Goal: Transaction & Acquisition: Purchase product/service

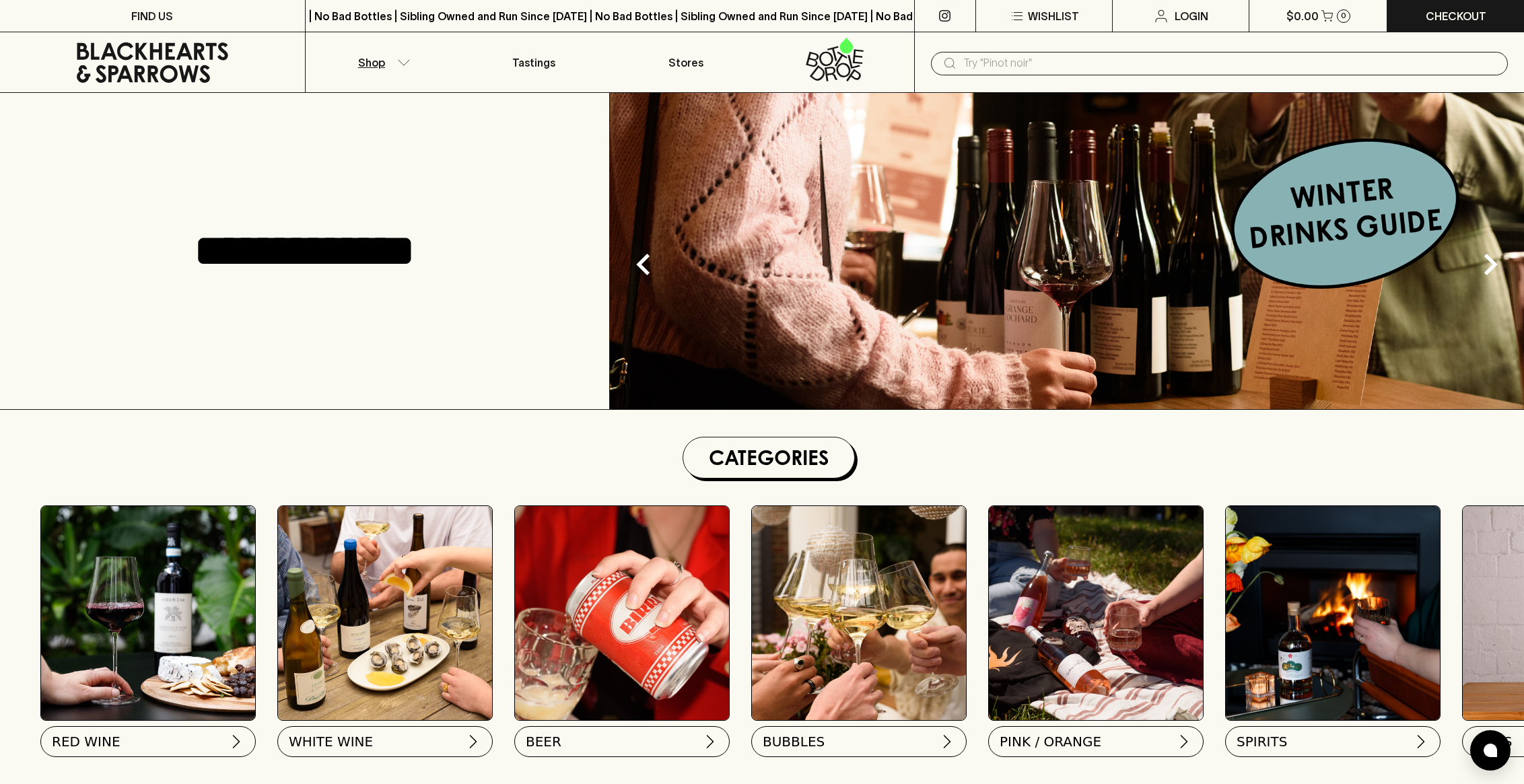
click at [383, 56] on p "Shop" at bounding box center [371, 62] width 27 height 16
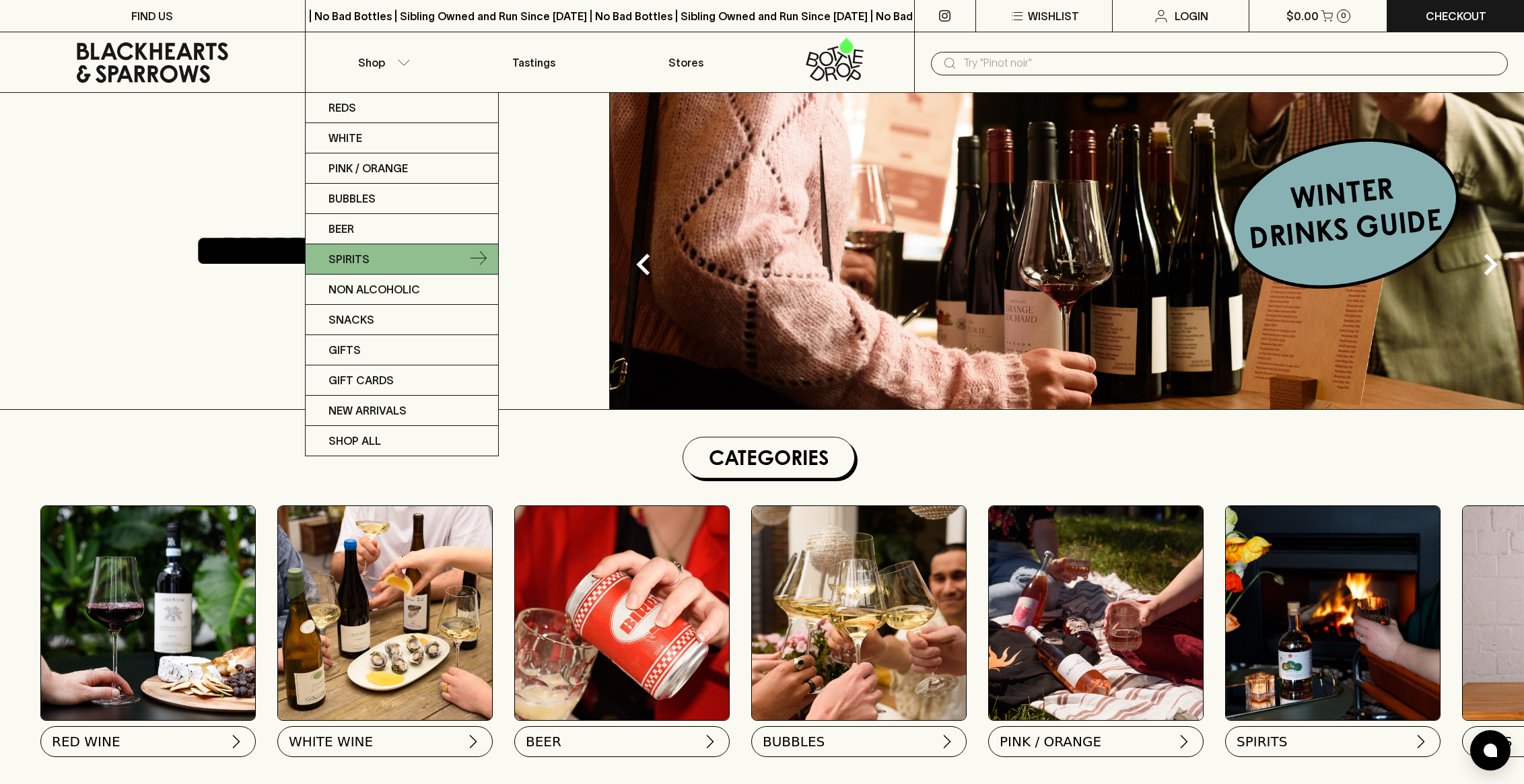
click at [413, 256] on link "Spirits" at bounding box center [402, 259] width 193 height 30
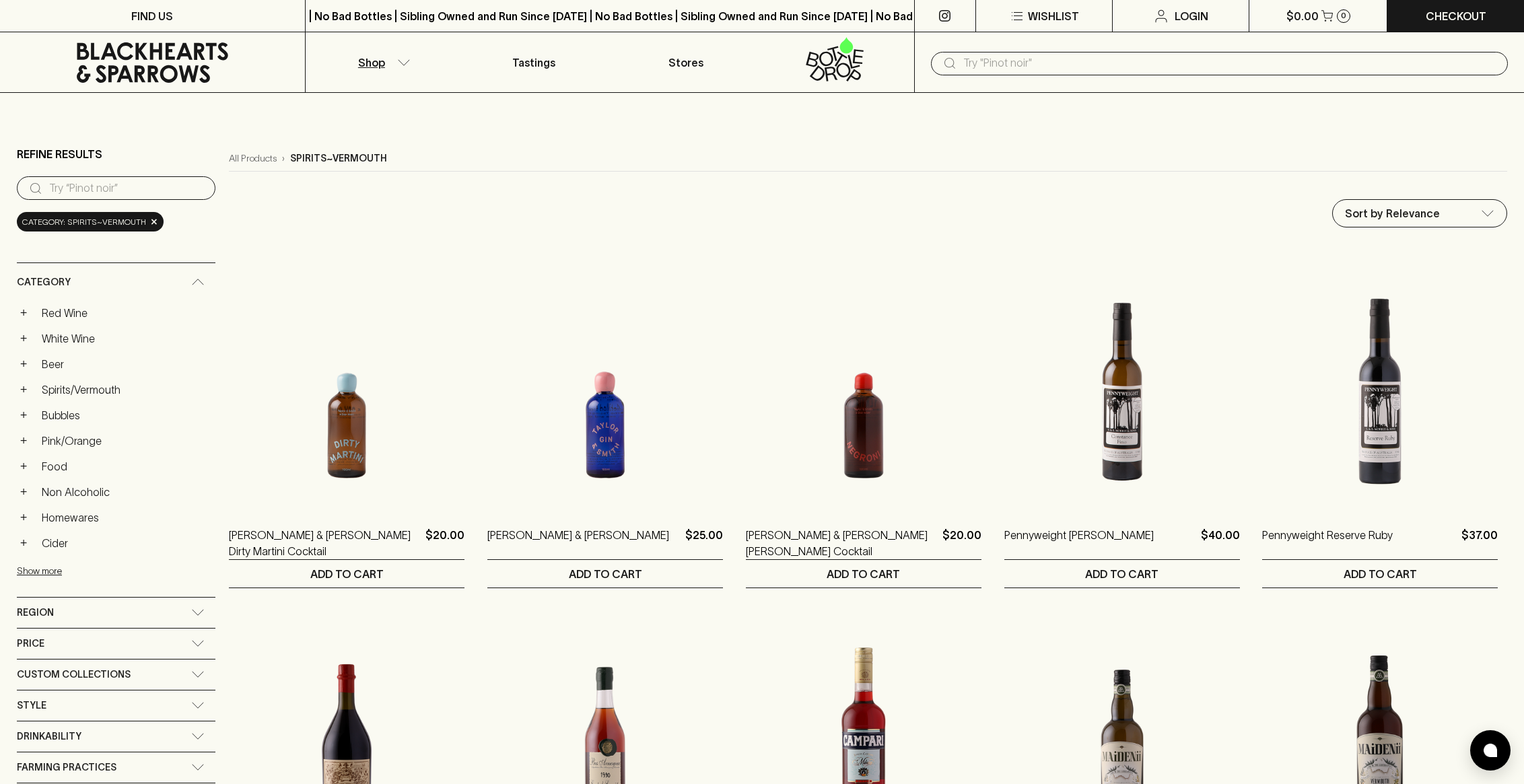
click at [112, 193] on input "search" at bounding box center [127, 188] width 155 height 22
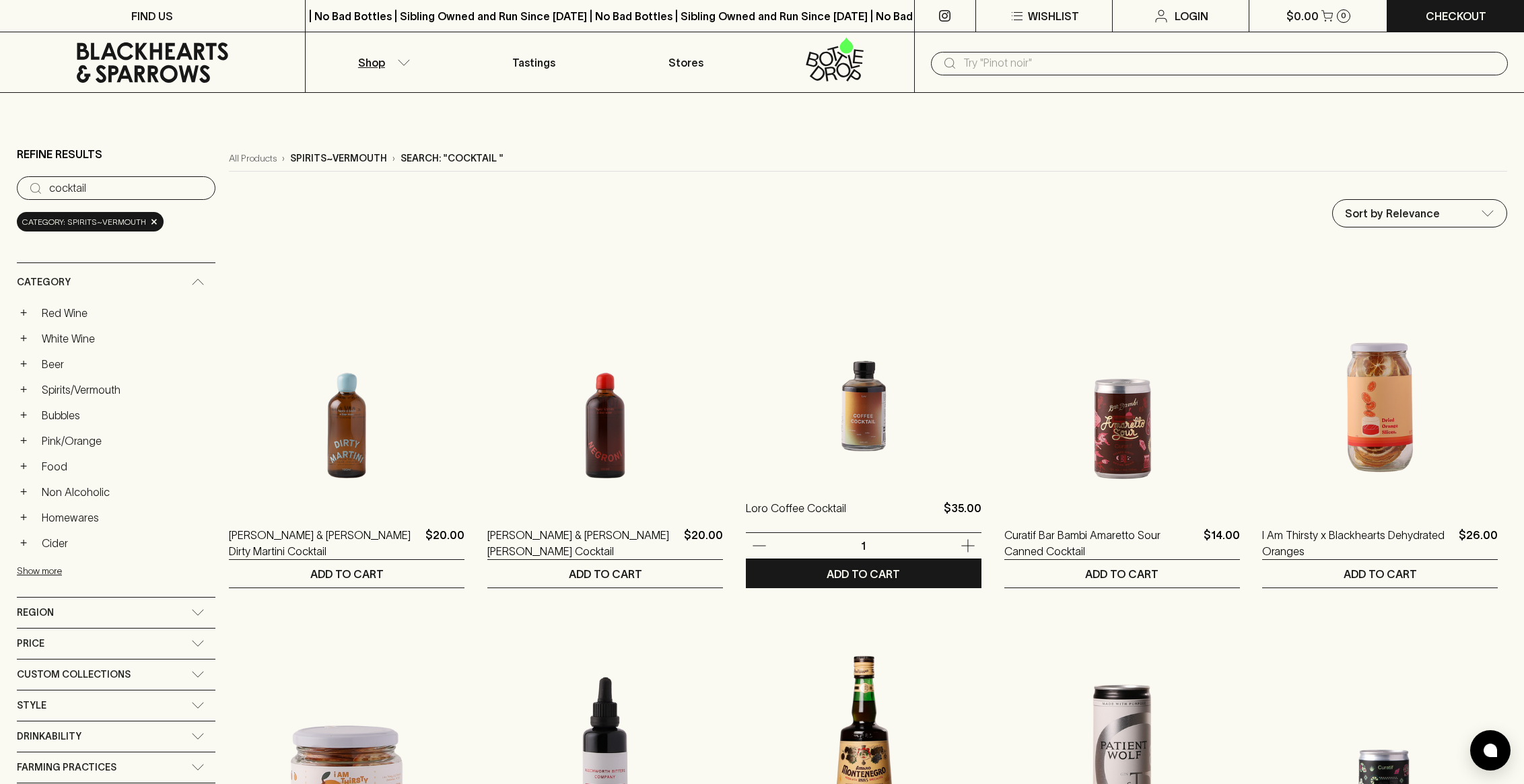
type input "cocktail"
click at [866, 440] on img at bounding box center [863, 362] width 236 height 236
